Goal: Transaction & Acquisition: Book appointment/travel/reservation

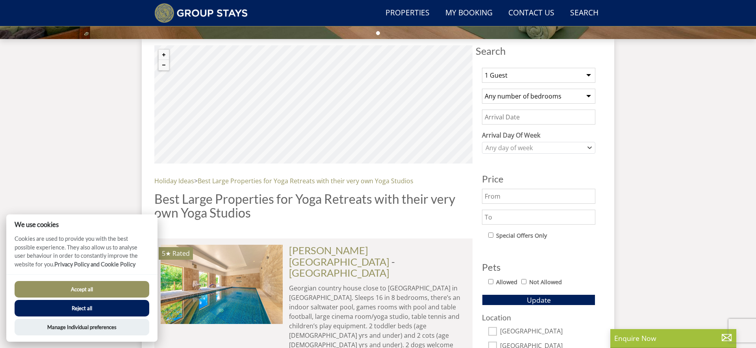
scroll to position [292, 0]
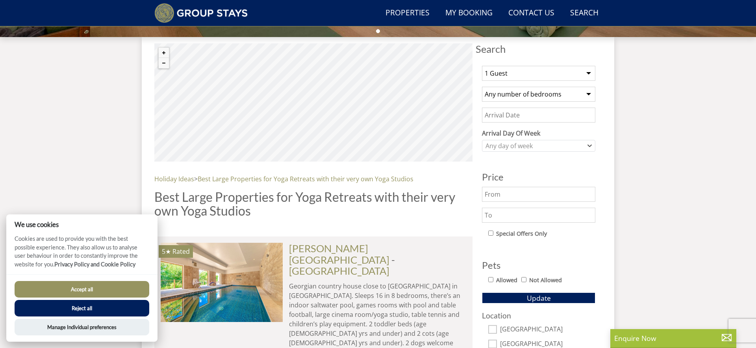
click at [89, 305] on button "Reject all" at bounding box center [82, 308] width 135 height 17
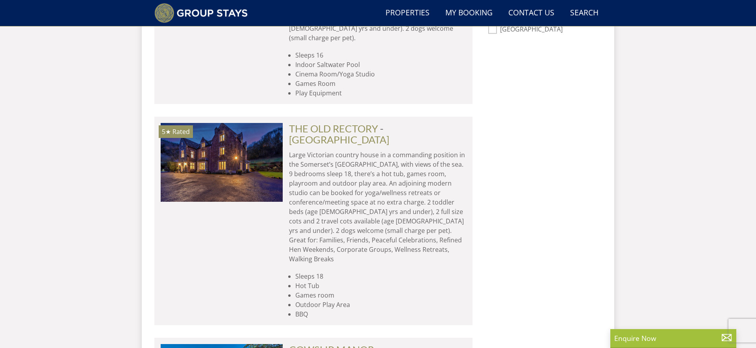
scroll to position [593, 0]
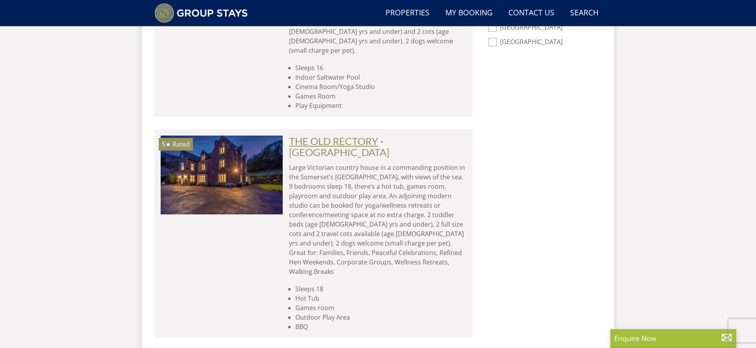
click at [343, 135] on link "THE OLD RECTORY" at bounding box center [333, 141] width 89 height 12
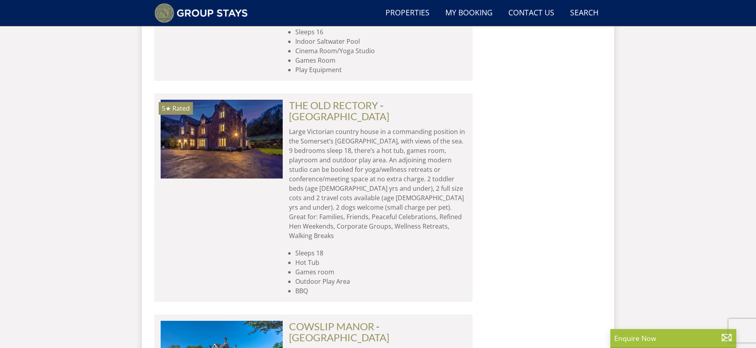
scroll to position [621, 0]
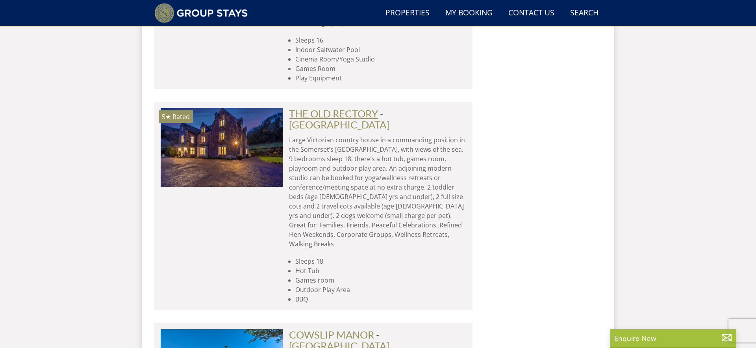
click at [332, 107] on link "THE OLD RECTORY" at bounding box center [333, 113] width 89 height 12
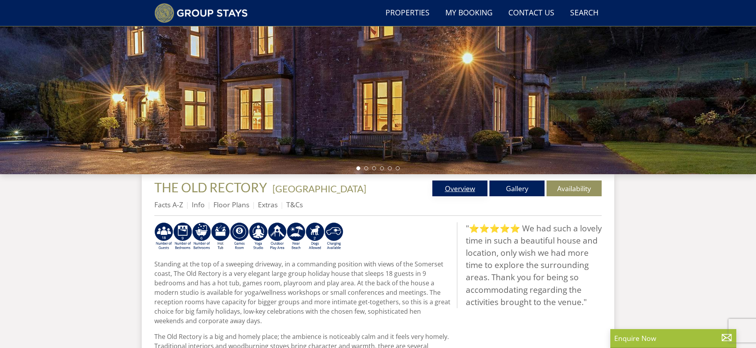
scroll to position [163, 0]
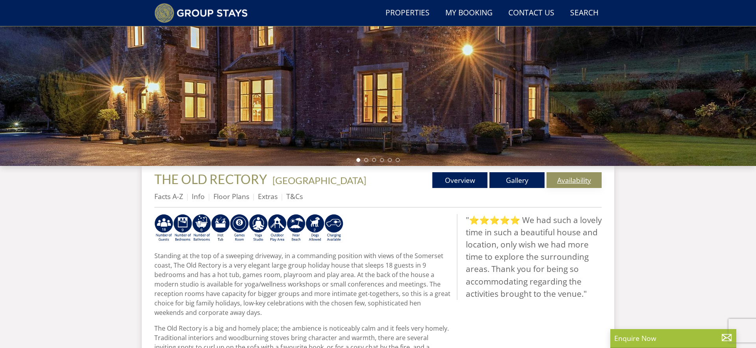
click at [564, 181] on link "Availability" at bounding box center [573, 180] width 55 height 16
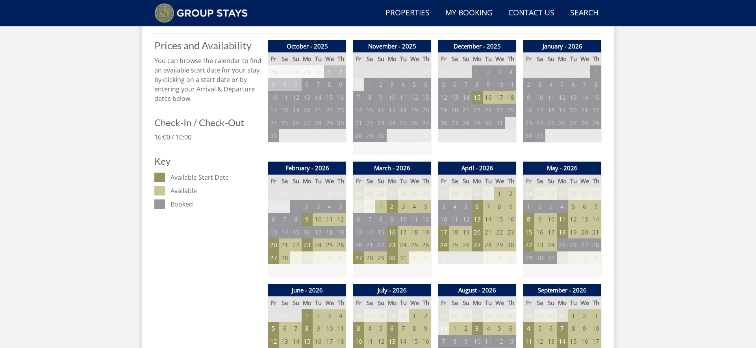
scroll to position [341, 0]
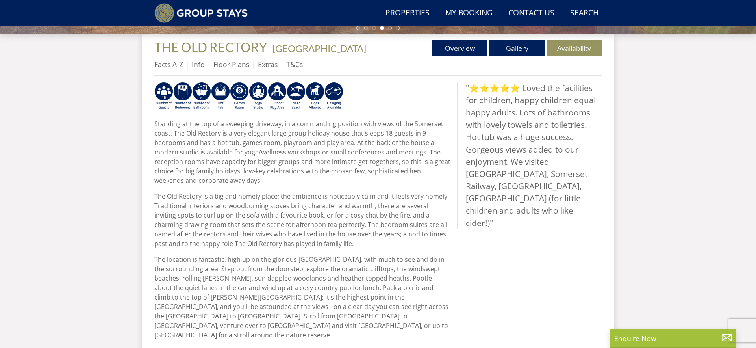
scroll to position [296, 0]
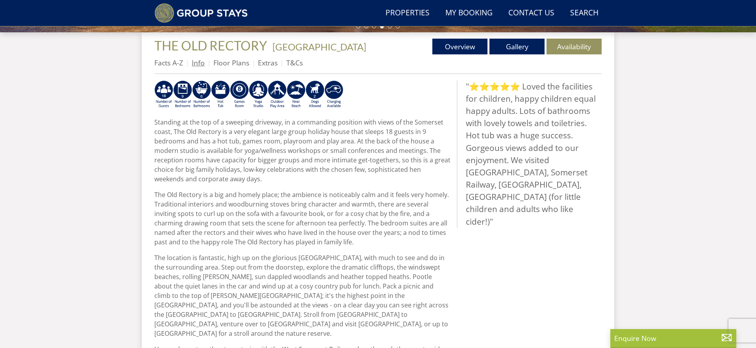
click at [196, 62] on link "Info" at bounding box center [198, 62] width 13 height 9
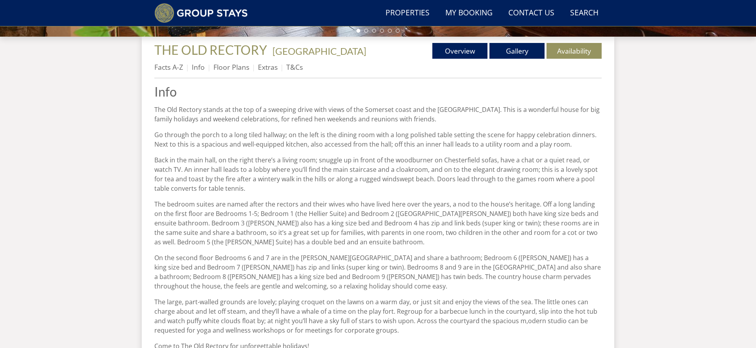
scroll to position [291, 0]
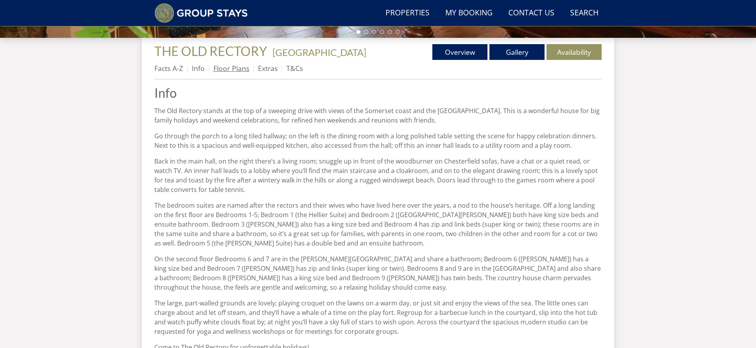
click at [232, 69] on link "Floor Plans" at bounding box center [231, 67] width 36 height 9
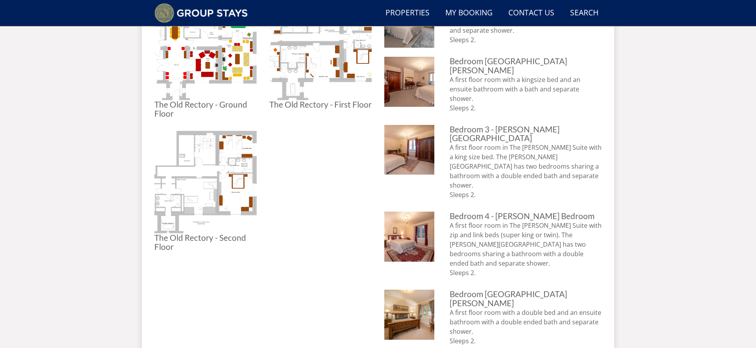
scroll to position [378, 0]
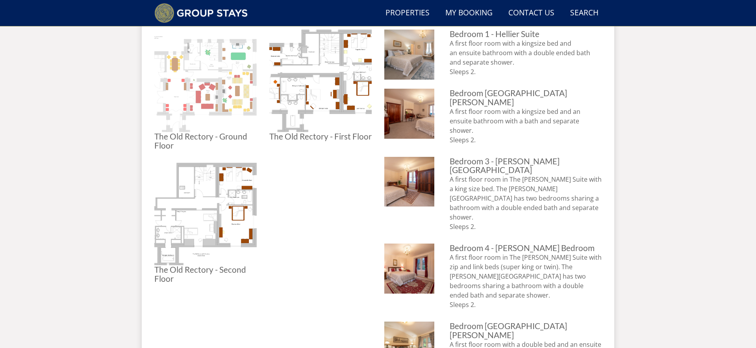
click at [222, 112] on img at bounding box center [205, 81] width 102 height 102
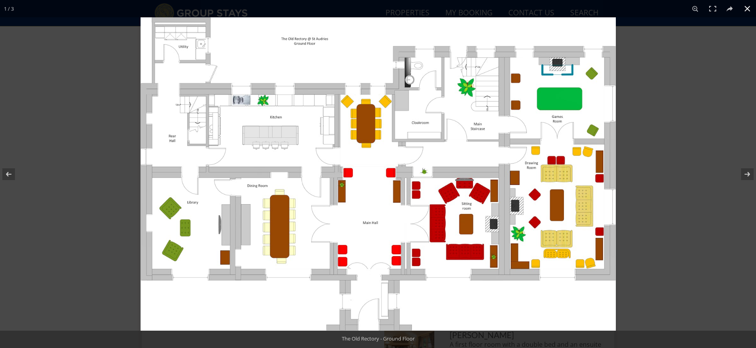
click at [672, 180] on div at bounding box center [519, 191] width 756 height 348
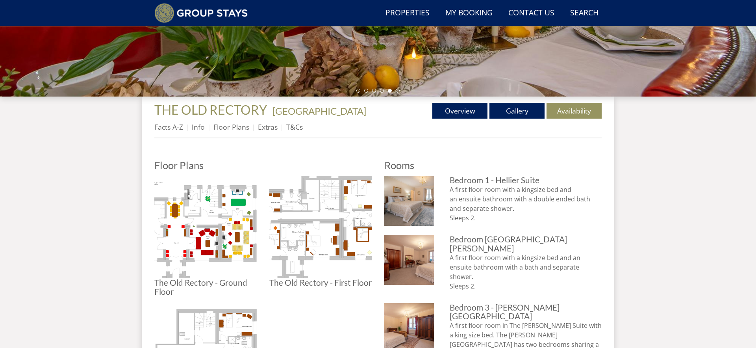
scroll to position [214, 0]
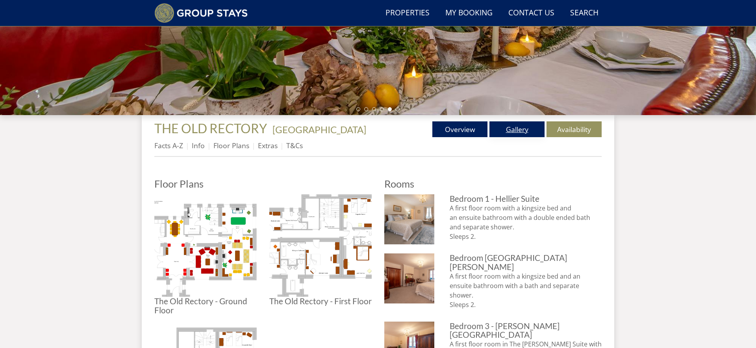
click at [516, 129] on link "Gallery" at bounding box center [516, 129] width 55 height 16
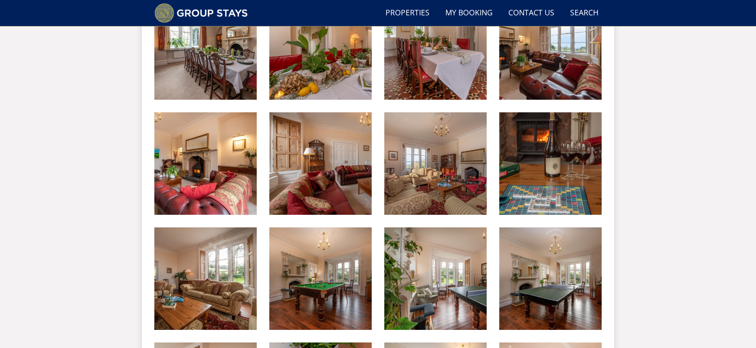
scroll to position [502, 0]
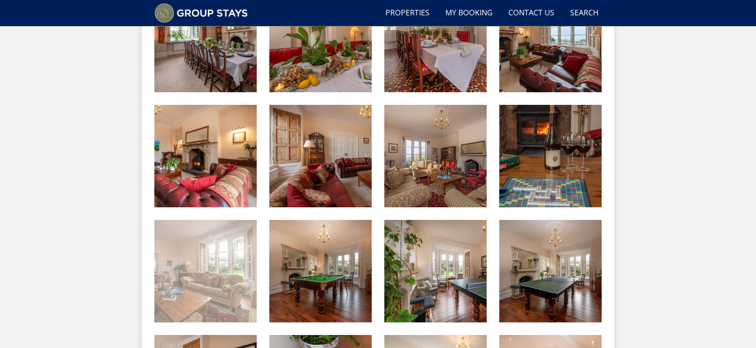
click at [220, 260] on img at bounding box center [205, 271] width 102 height 102
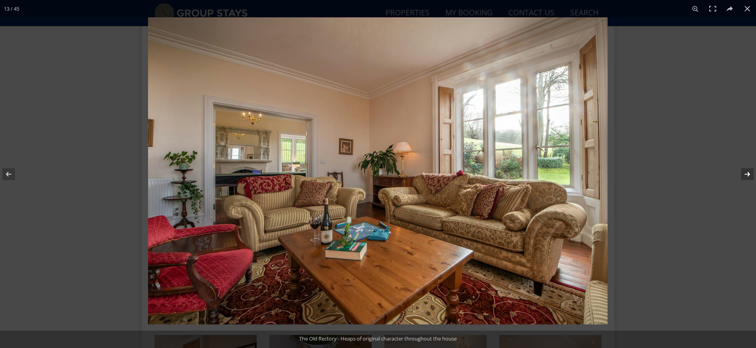
click at [748, 173] on button at bounding box center [742, 173] width 28 height 39
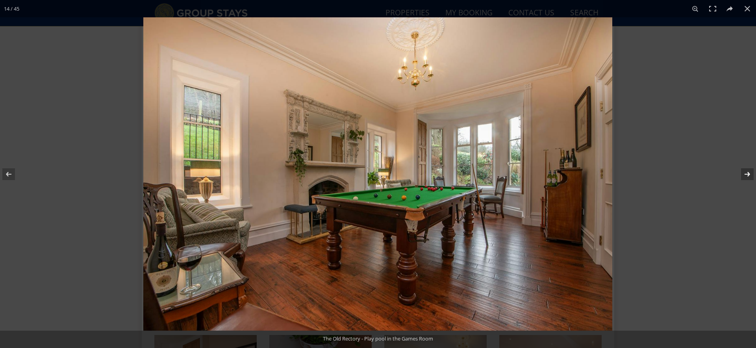
click at [748, 173] on button at bounding box center [742, 173] width 28 height 39
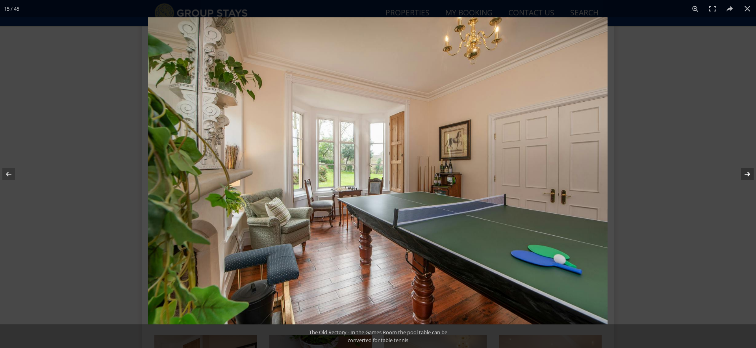
click at [748, 173] on button at bounding box center [742, 173] width 28 height 39
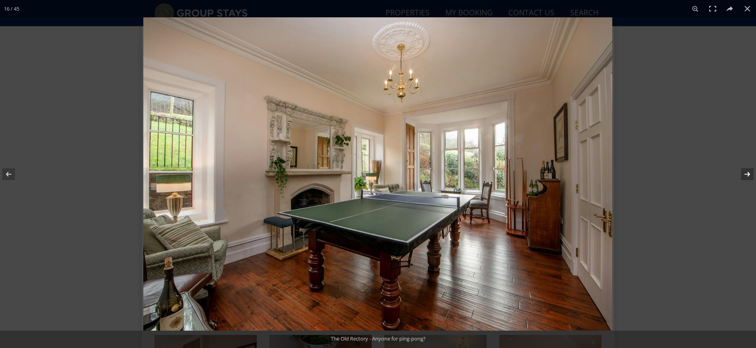
click at [748, 173] on button at bounding box center [742, 173] width 28 height 39
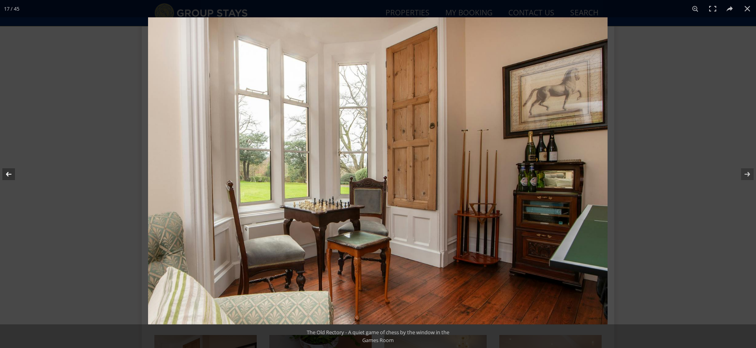
click at [11, 173] on button at bounding box center [14, 173] width 28 height 39
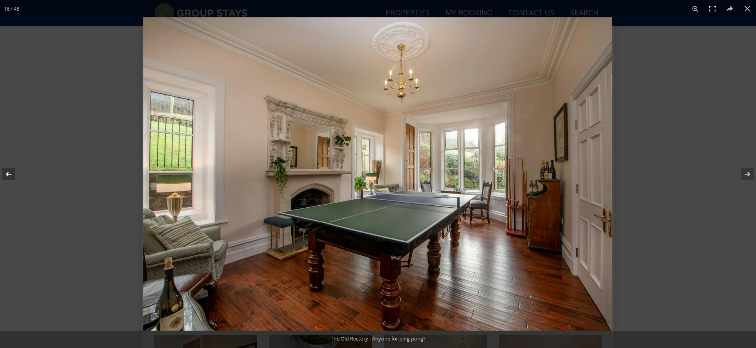
click at [11, 173] on button at bounding box center [14, 173] width 28 height 39
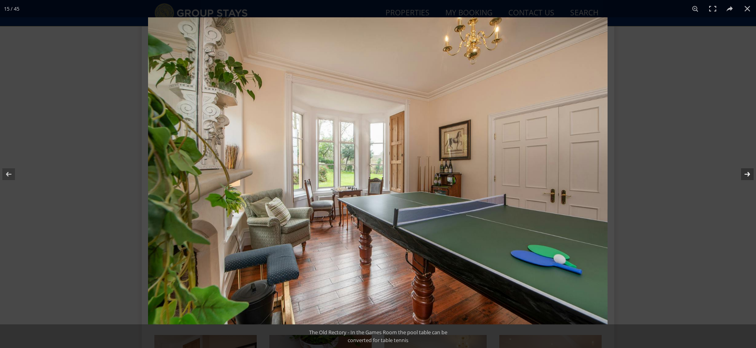
click at [747, 173] on button at bounding box center [742, 173] width 28 height 39
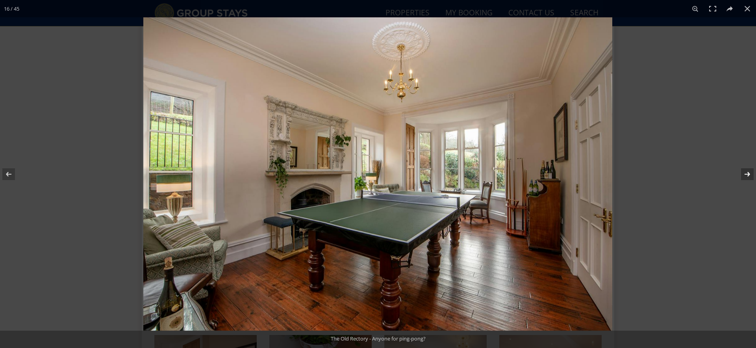
click at [747, 173] on button at bounding box center [742, 173] width 28 height 39
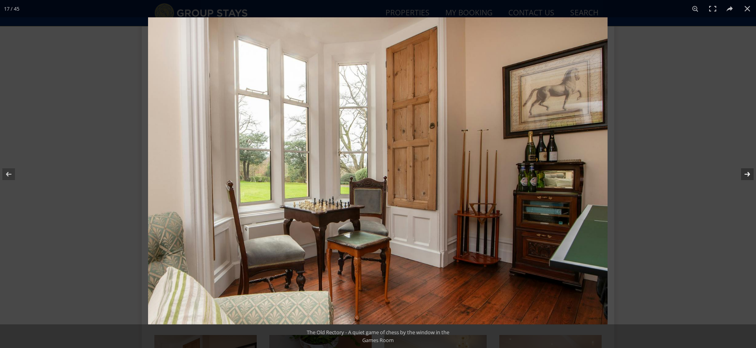
click at [747, 173] on button at bounding box center [742, 173] width 28 height 39
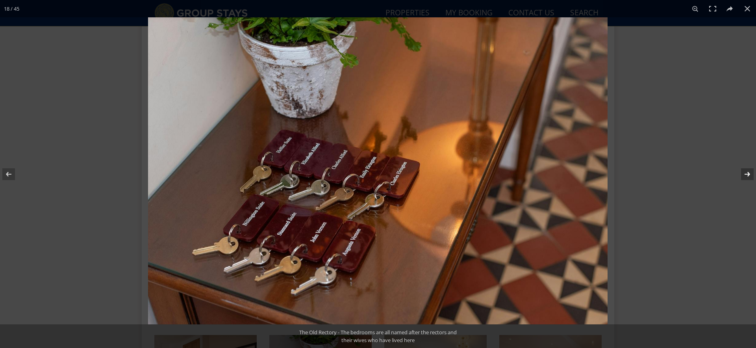
click at [747, 173] on button at bounding box center [742, 173] width 28 height 39
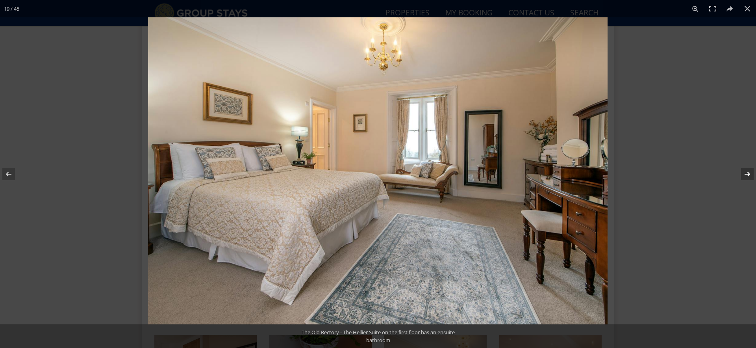
click at [747, 173] on button at bounding box center [742, 173] width 28 height 39
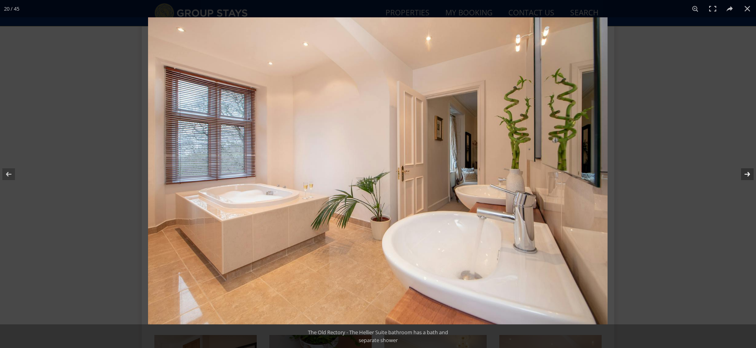
click at [747, 173] on button at bounding box center [742, 173] width 28 height 39
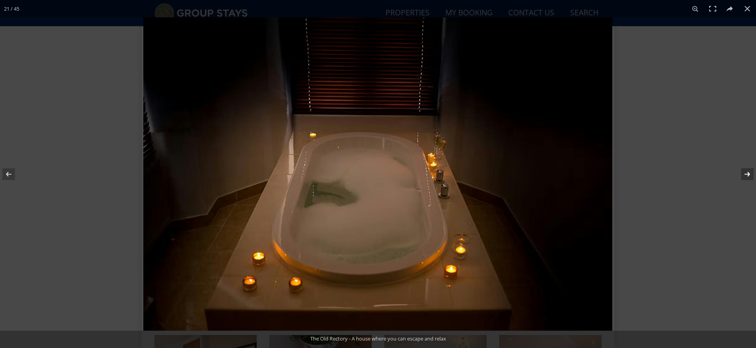
click at [747, 173] on button at bounding box center [742, 173] width 28 height 39
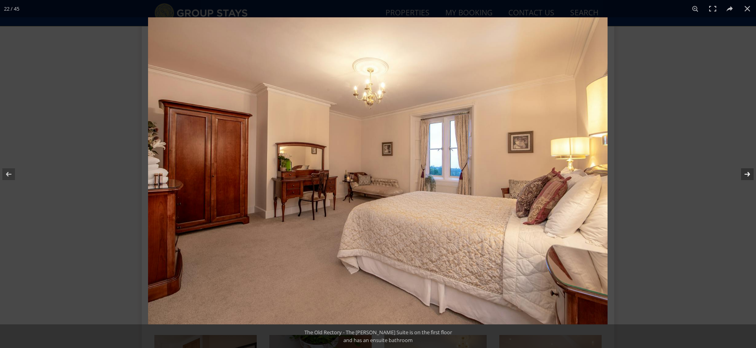
click at [747, 173] on button at bounding box center [742, 173] width 28 height 39
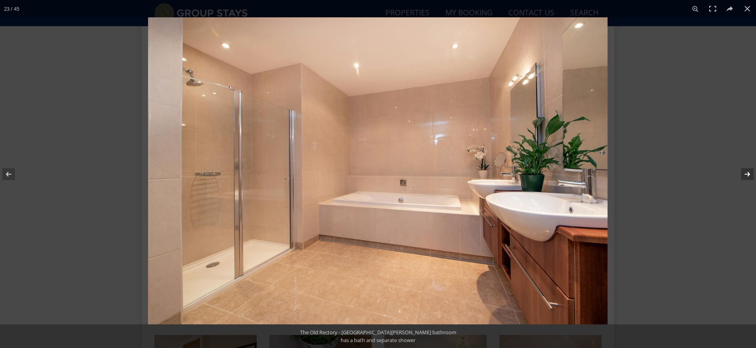
click at [747, 173] on button at bounding box center [742, 173] width 28 height 39
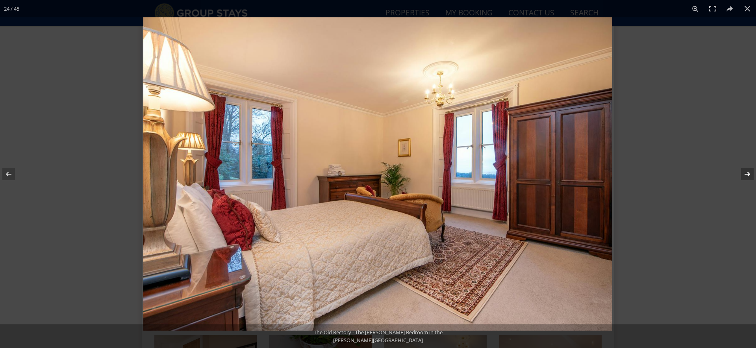
click at [747, 173] on button at bounding box center [742, 173] width 28 height 39
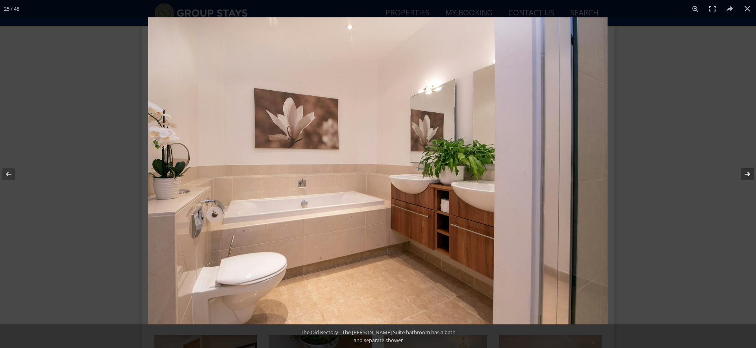
click at [747, 173] on button at bounding box center [742, 173] width 28 height 39
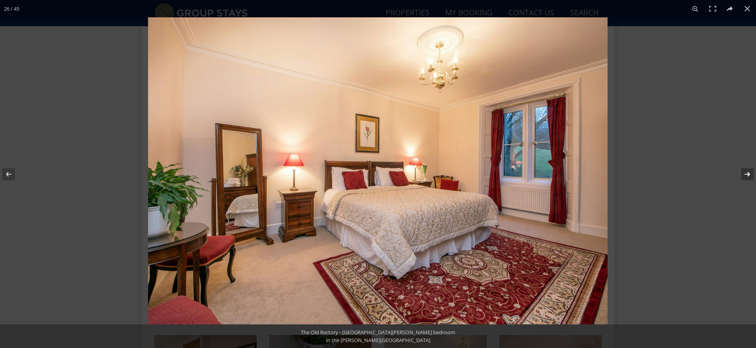
click at [747, 173] on button at bounding box center [742, 173] width 28 height 39
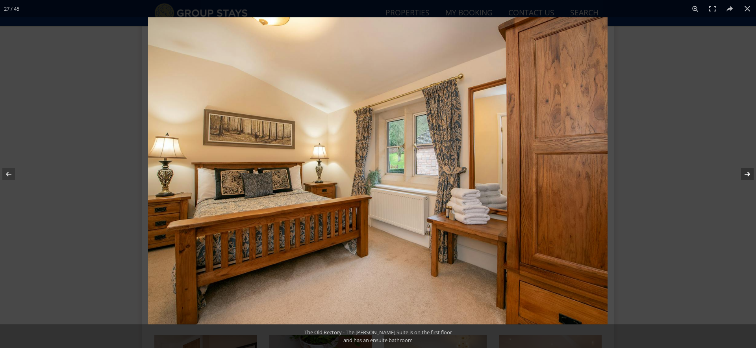
click at [747, 173] on button at bounding box center [742, 173] width 28 height 39
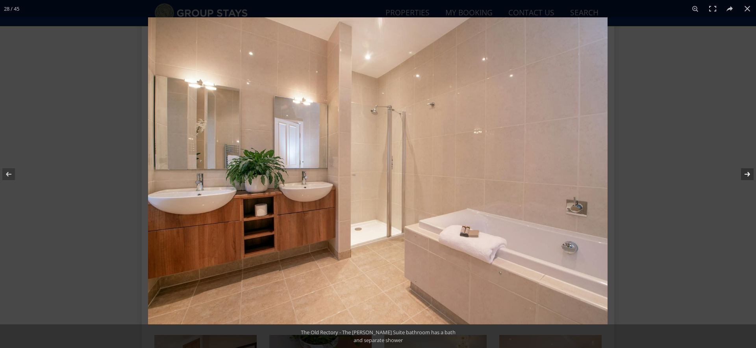
click at [747, 173] on button at bounding box center [742, 173] width 28 height 39
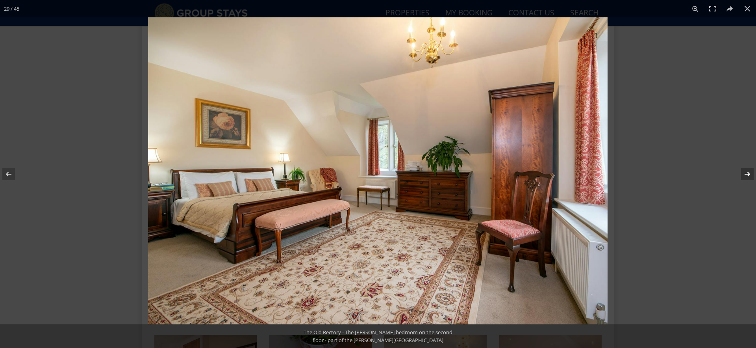
click at [747, 173] on button at bounding box center [742, 173] width 28 height 39
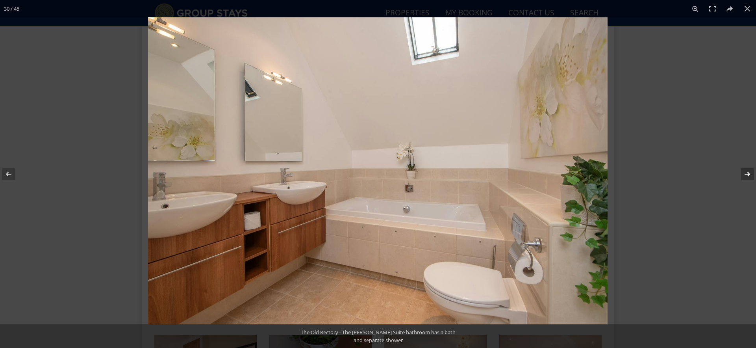
click at [747, 173] on button at bounding box center [742, 173] width 28 height 39
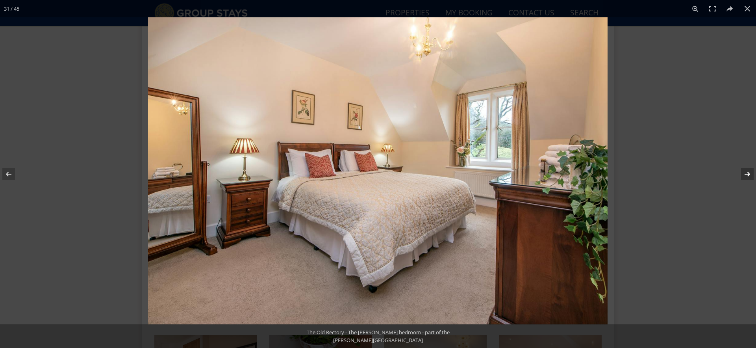
click at [747, 173] on button at bounding box center [742, 173] width 28 height 39
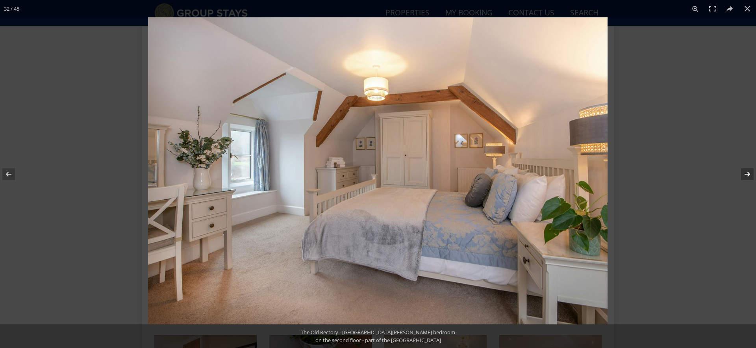
click at [747, 173] on button at bounding box center [742, 173] width 28 height 39
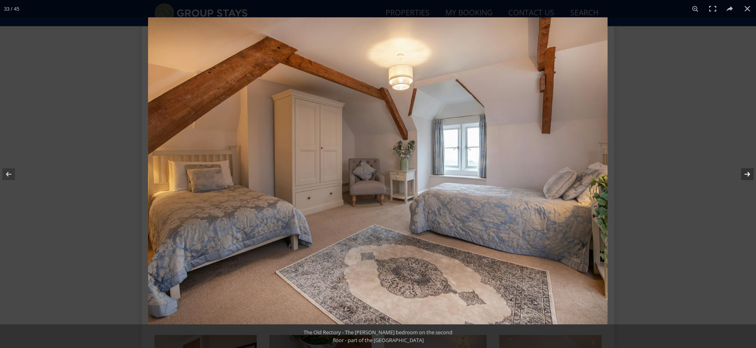
click at [747, 173] on button at bounding box center [742, 173] width 28 height 39
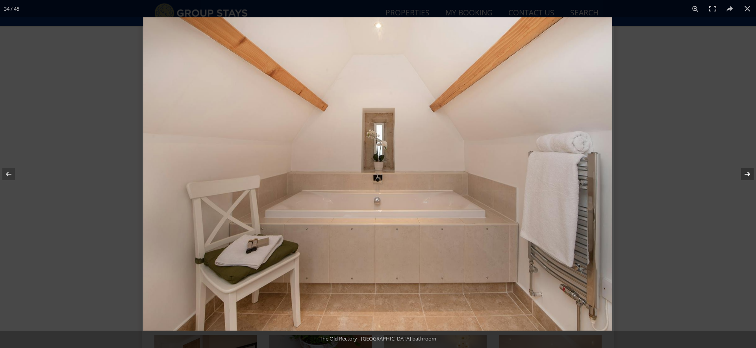
click at [747, 173] on button at bounding box center [742, 173] width 28 height 39
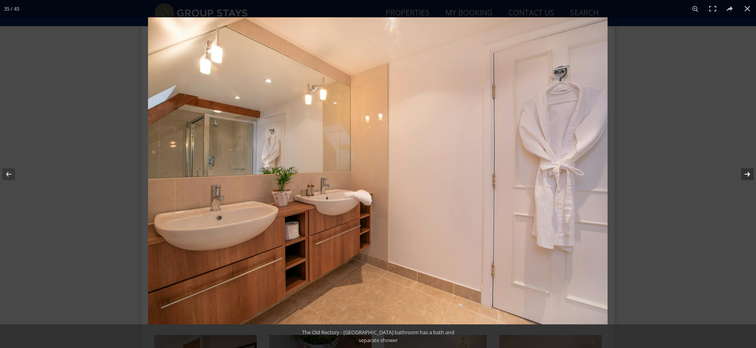
click at [747, 173] on button at bounding box center [742, 173] width 28 height 39
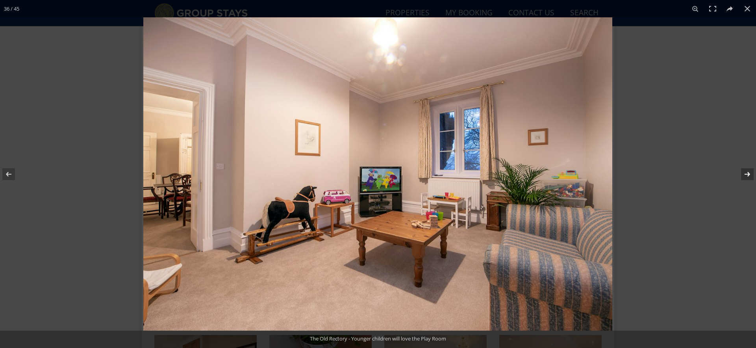
click at [747, 173] on button at bounding box center [742, 173] width 28 height 39
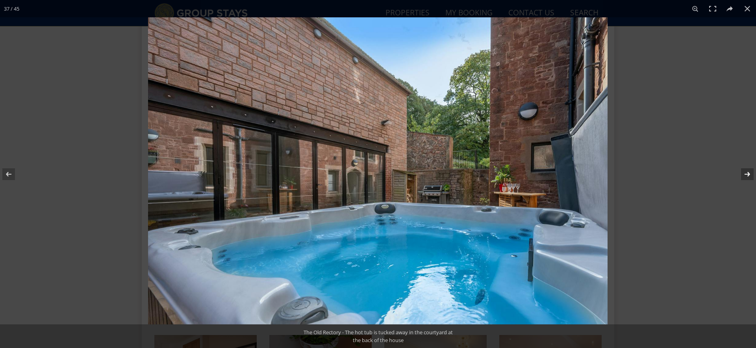
click at [747, 173] on button at bounding box center [742, 173] width 28 height 39
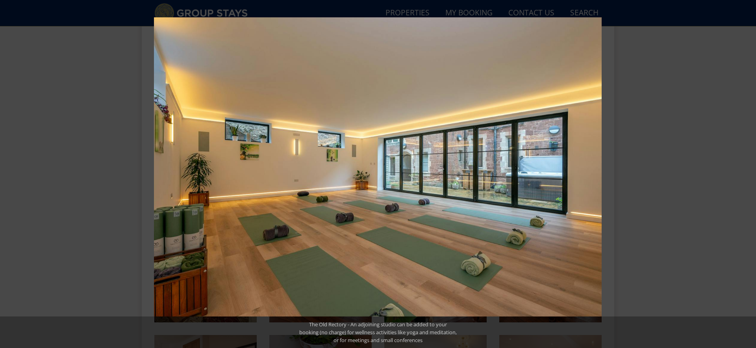
click at [747, 173] on button at bounding box center [742, 173] width 28 height 39
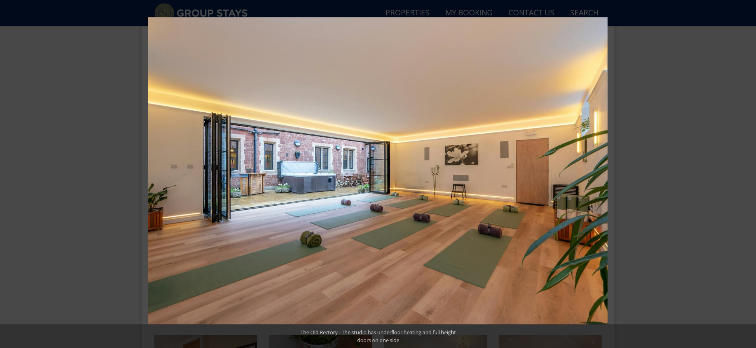
click at [747, 173] on button at bounding box center [742, 173] width 28 height 39
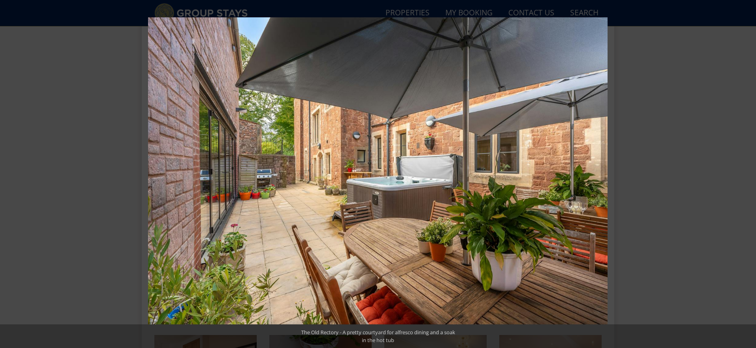
click at [747, 173] on button at bounding box center [742, 173] width 28 height 39
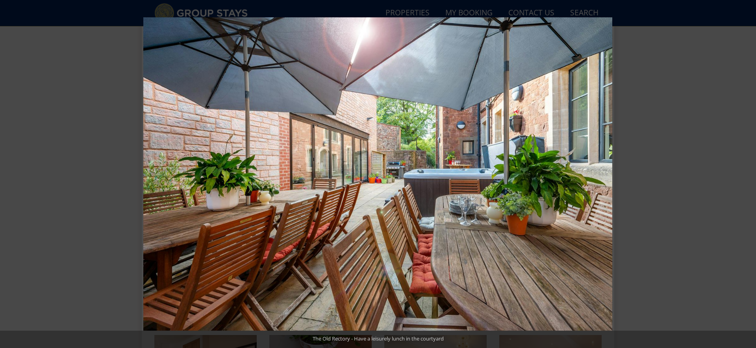
click at [747, 173] on button at bounding box center [742, 173] width 28 height 39
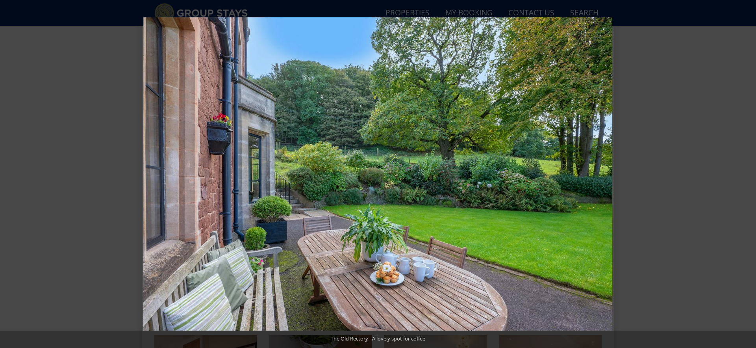
click at [747, 173] on button at bounding box center [742, 173] width 28 height 39
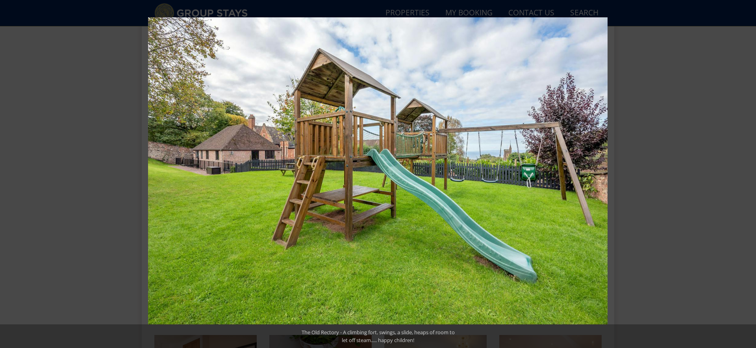
click at [747, 173] on button at bounding box center [742, 173] width 28 height 39
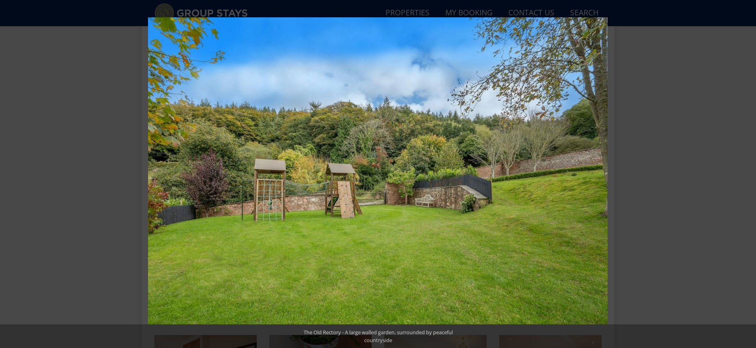
click at [747, 173] on button at bounding box center [742, 173] width 28 height 39
